Goal: Information Seeking & Learning: Learn about a topic

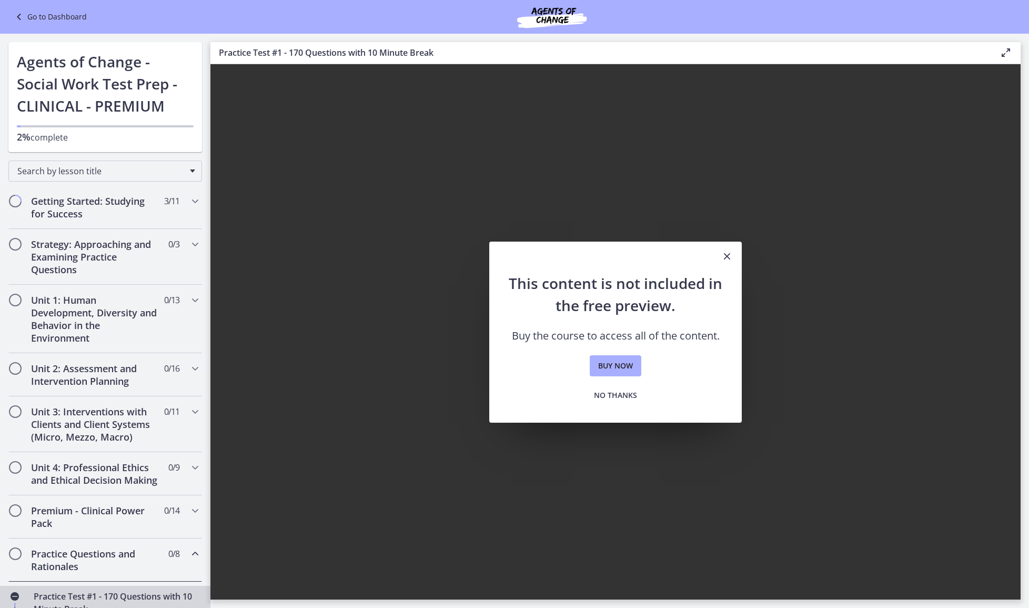
click at [31, 27] on div "Go to Dashboard" at bounding box center [514, 17] width 1029 height 34
click at [31, 22] on link "Go to Dashboard" at bounding box center [50, 17] width 74 height 13
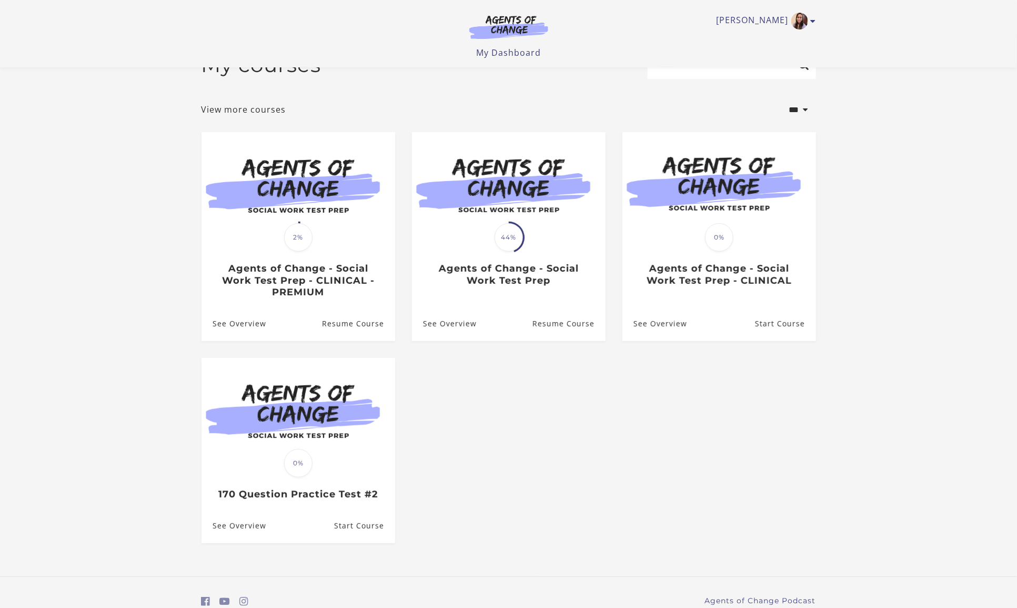
scroll to position [29, 0]
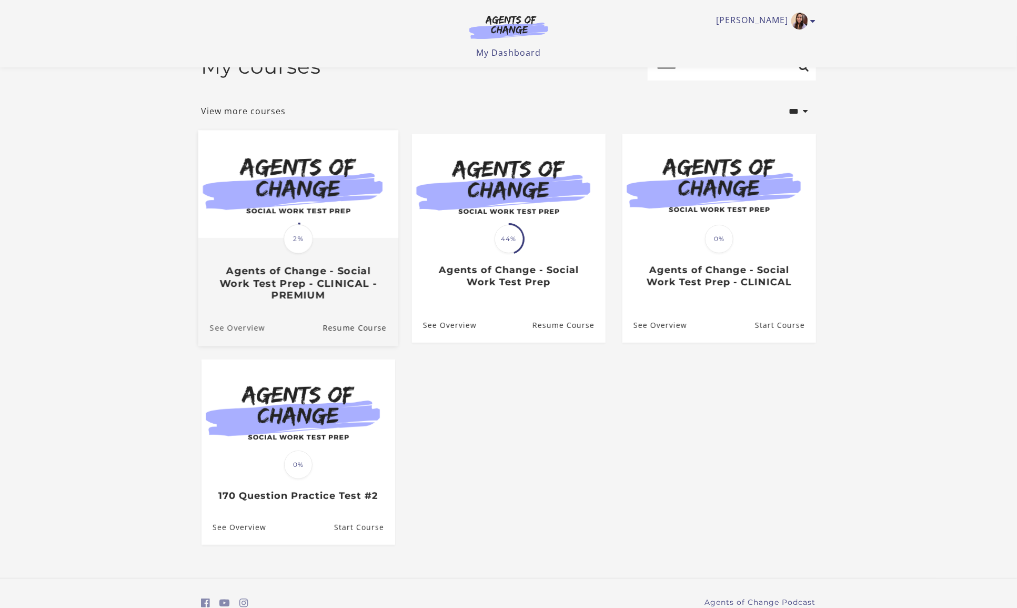
click at [231, 331] on link "See Overview" at bounding box center [231, 327] width 67 height 35
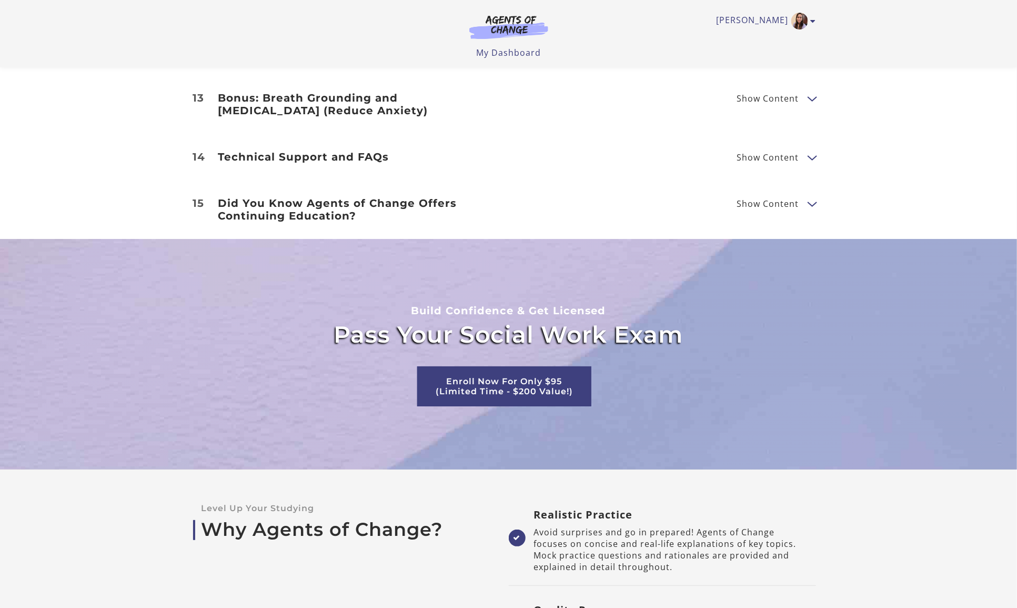
scroll to position [1832, 0]
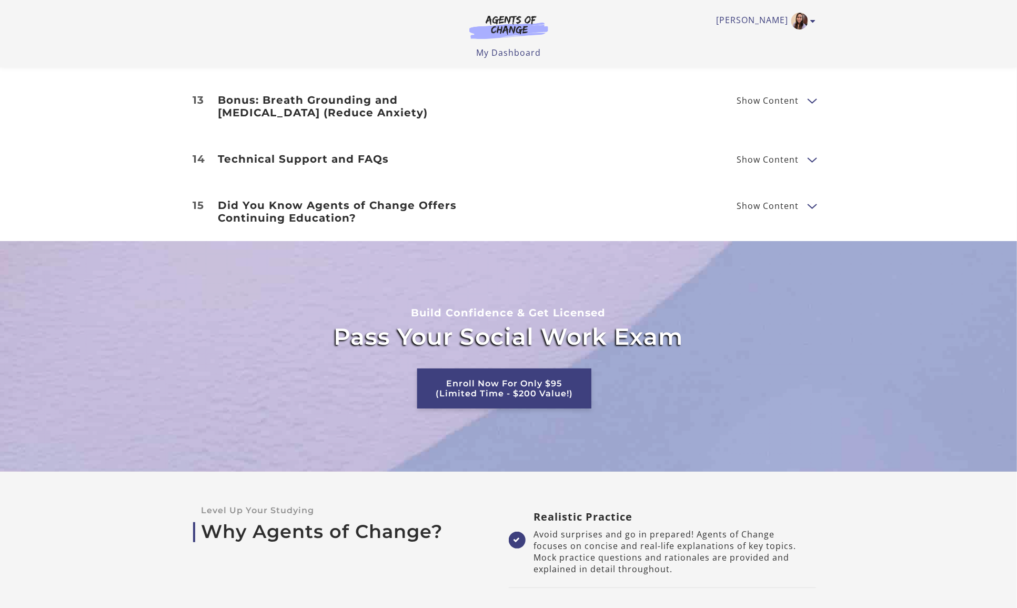
click at [476, 373] on link "Enroll Now For Only $95 (Limited Time - $200 Value!)" at bounding box center [504, 388] width 174 height 40
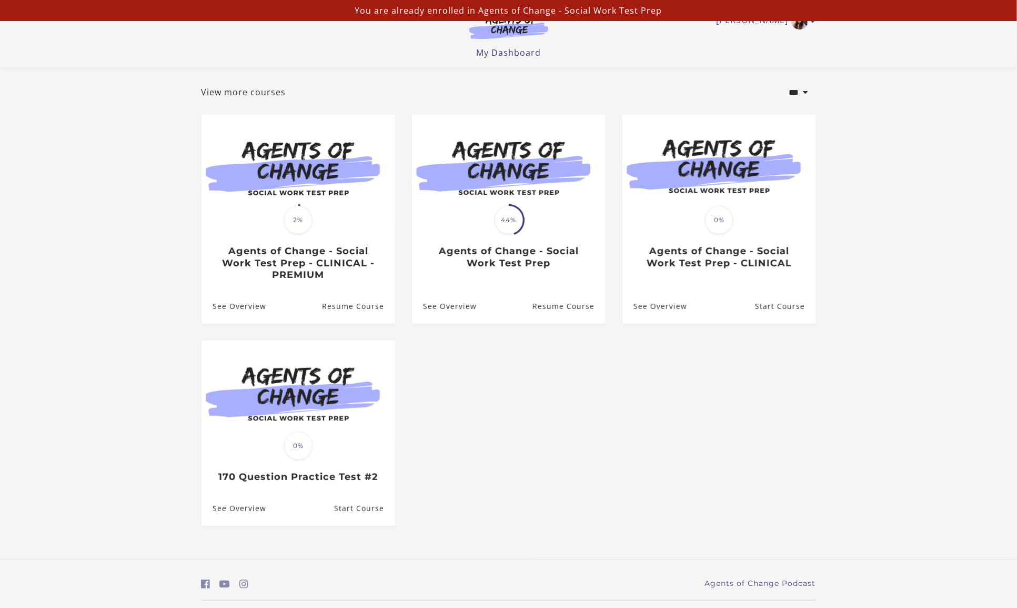
scroll to position [77, 0]
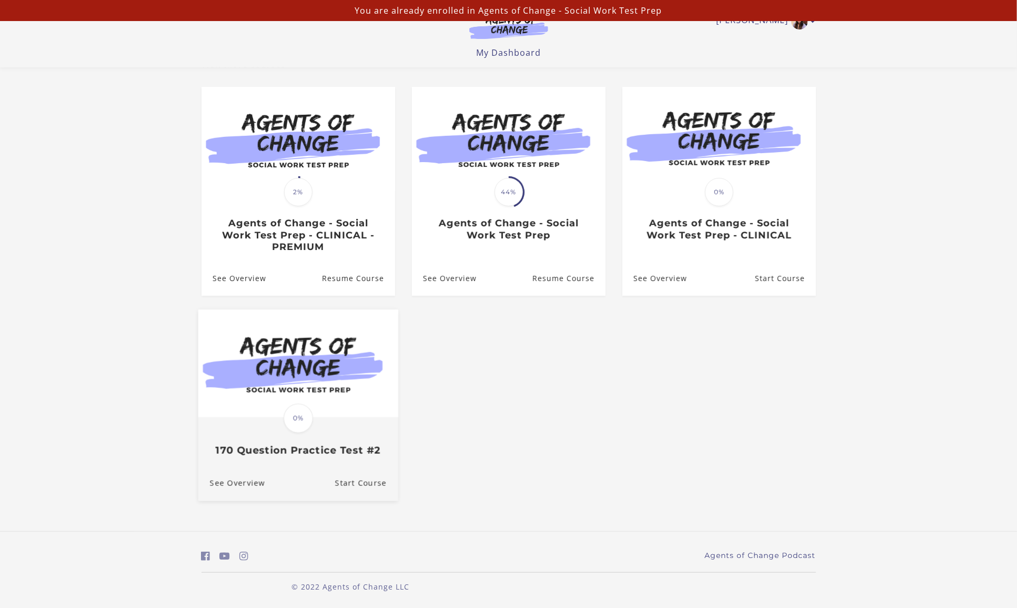
click at [369, 386] on img at bounding box center [298, 363] width 200 height 108
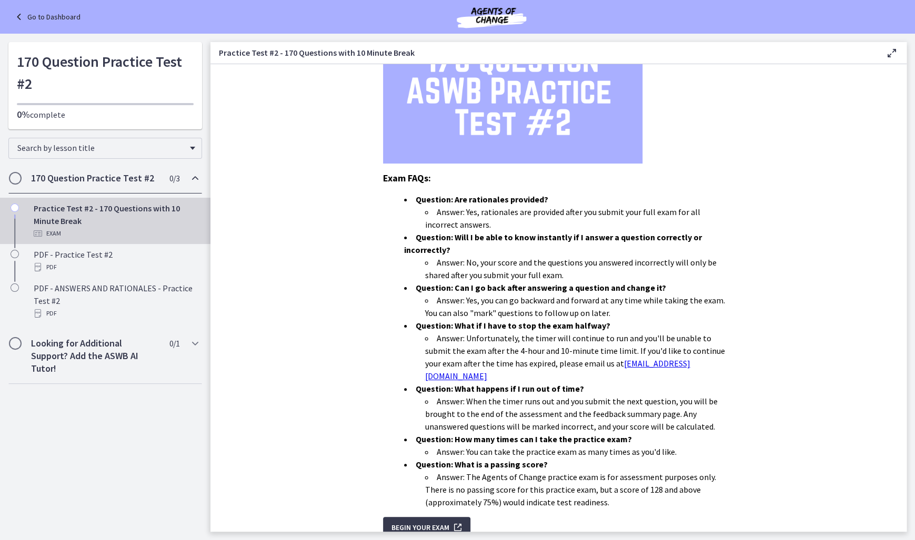
scroll to position [204, 0]
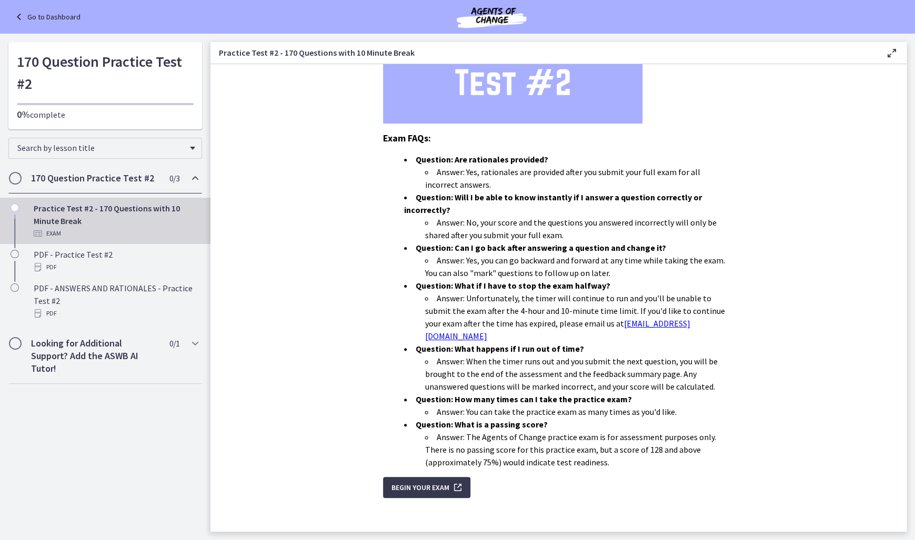
click at [336, 379] on section "You have 4 hours and 10 minutes to complete the 170-question practice test. The…" at bounding box center [558, 298] width 696 height 468
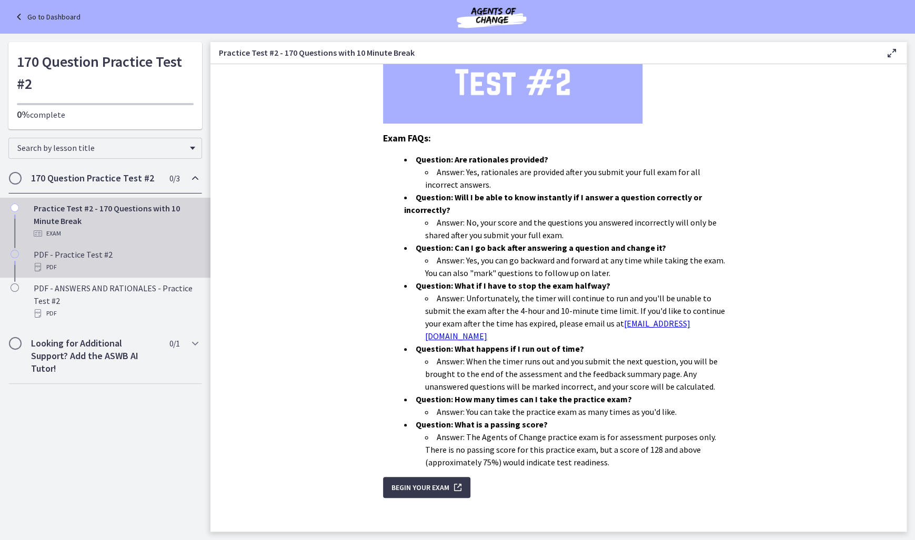
click at [89, 261] on div "PDF" at bounding box center [116, 267] width 164 height 13
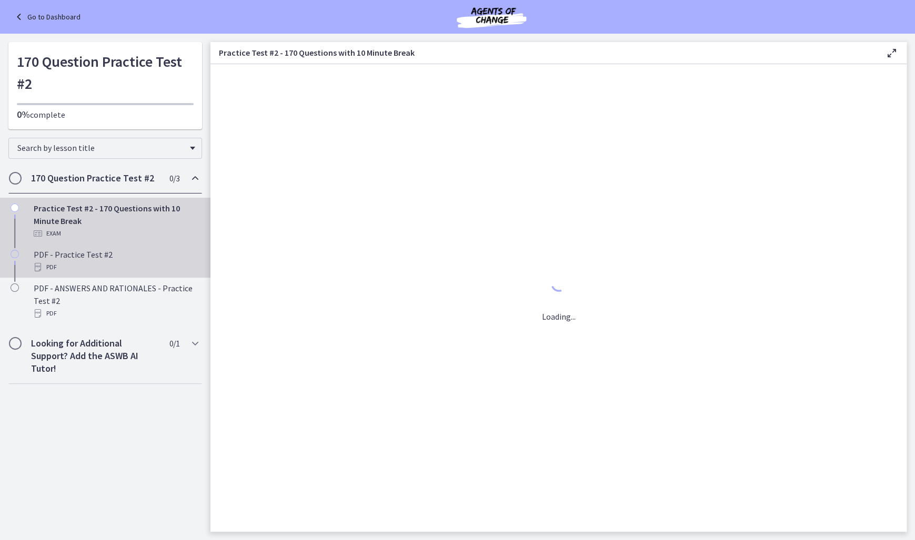
scroll to position [0, 0]
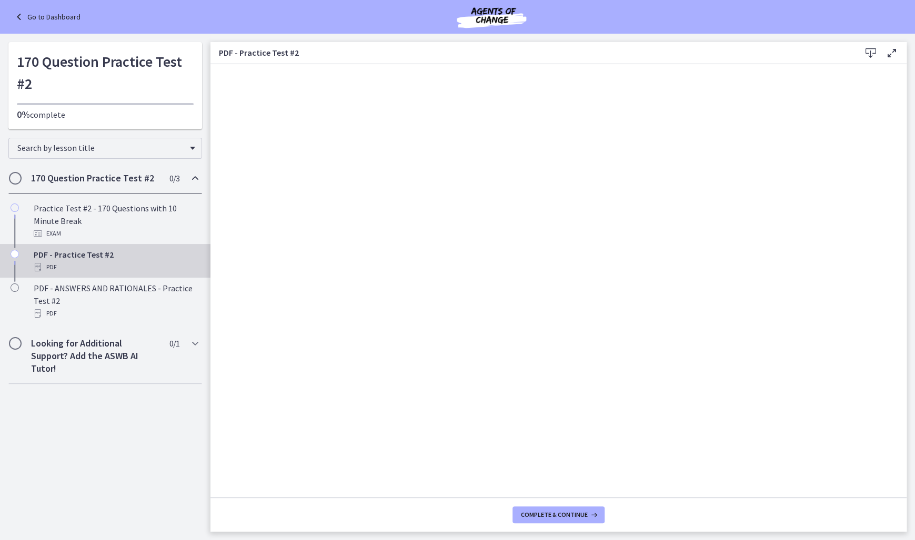
click at [865, 51] on icon at bounding box center [870, 53] width 13 height 13
click at [157, 440] on nav "Go to Dashboard Go to Dashboard 170 Question Practice Test #2 0% complete Searc…" at bounding box center [105, 287] width 210 height 507
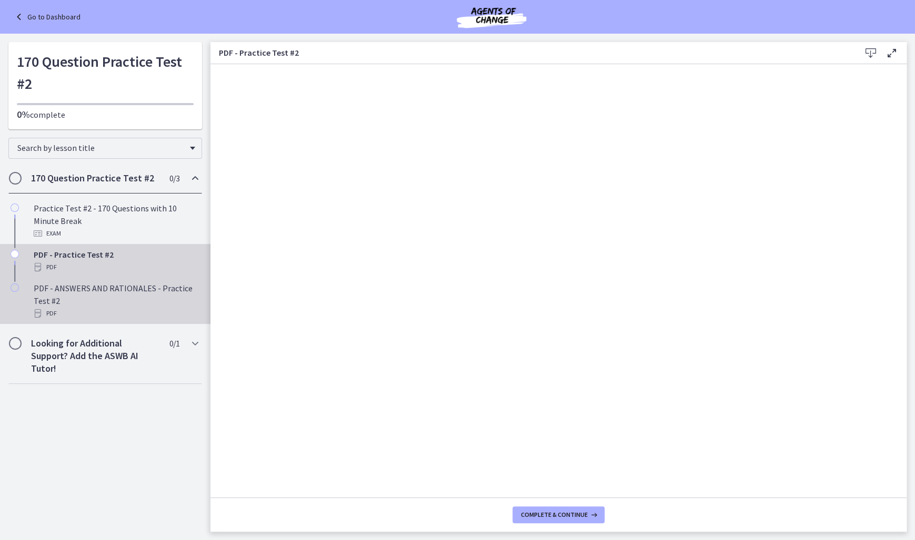
click at [111, 302] on div "PDF - ANSWERS AND RATIONALES - Practice Test #2 PDF" at bounding box center [116, 301] width 164 height 38
click at [128, 270] on div "PDF" at bounding box center [116, 267] width 164 height 13
